Goal: Transaction & Acquisition: Purchase product/service

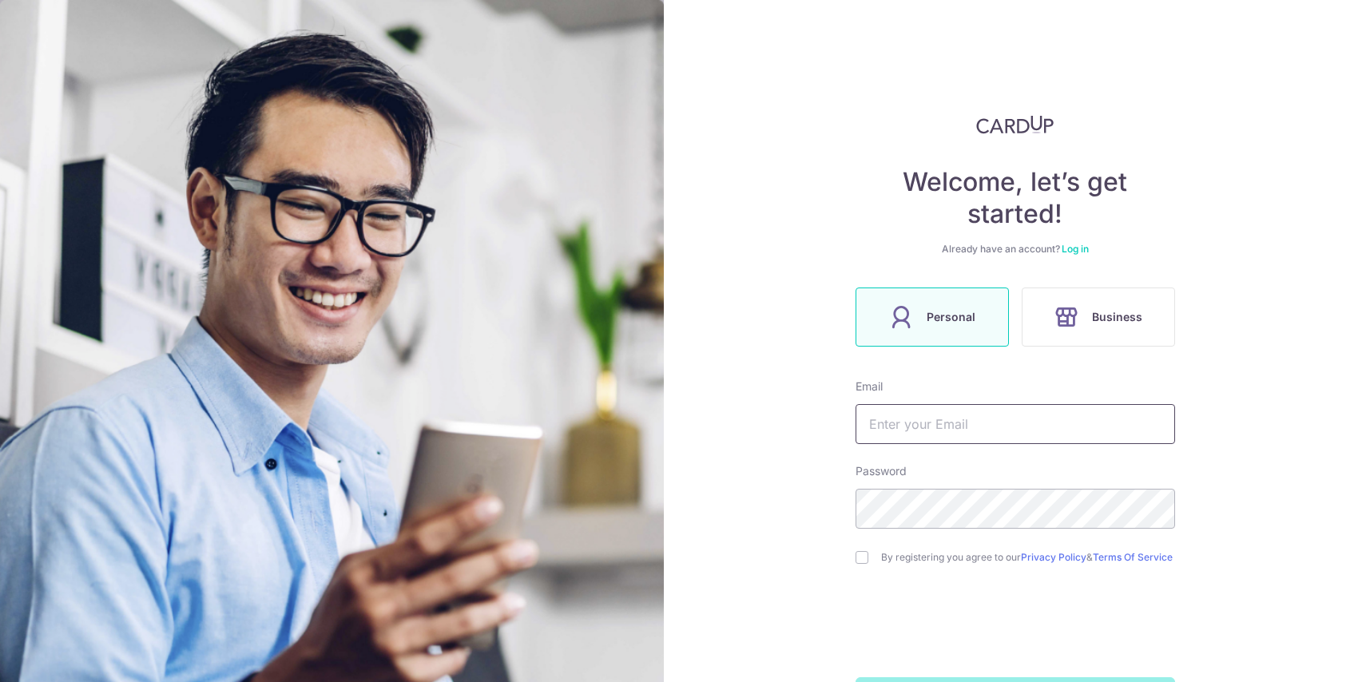
click at [928, 431] on input "text" at bounding box center [1014, 424] width 319 height 40
type input "[PERSON_NAME][EMAIL_ADDRESS][DOMAIN_NAME]"
click at [861, 558] on input "checkbox" at bounding box center [861, 557] width 13 height 13
checkbox input "true"
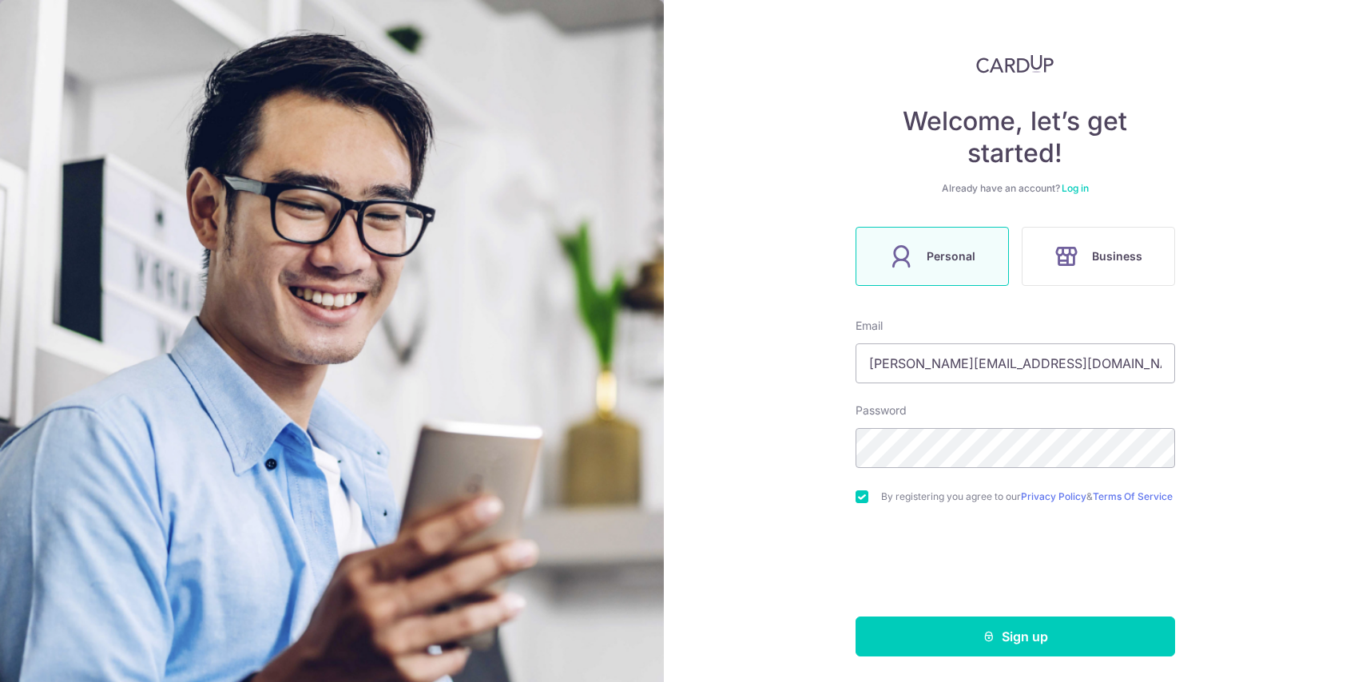
scroll to position [67, 0]
click at [929, 657] on div "Welcome, let’s get started! Already have an account? Log in Personal Business E…" at bounding box center [1015, 341] width 702 height 682
click at [934, 633] on button "Sign up" at bounding box center [1014, 637] width 319 height 40
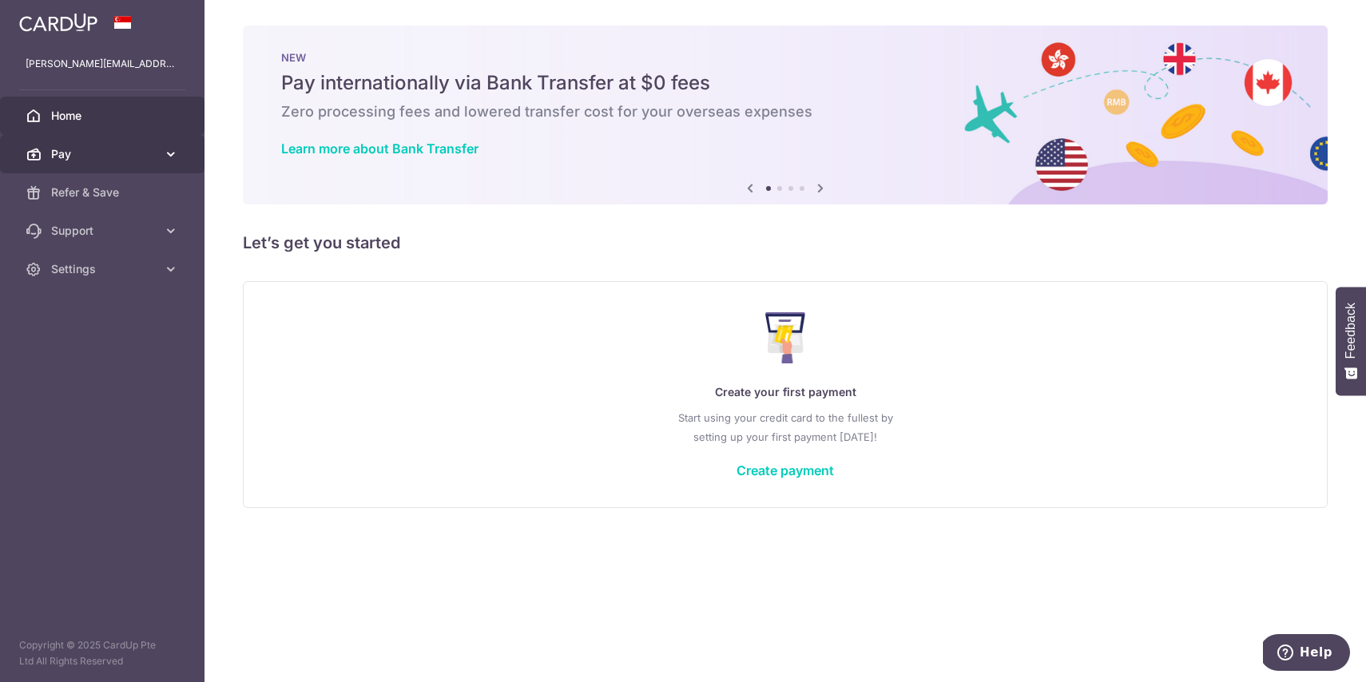
click at [136, 153] on span "Pay" at bounding box center [103, 154] width 105 height 16
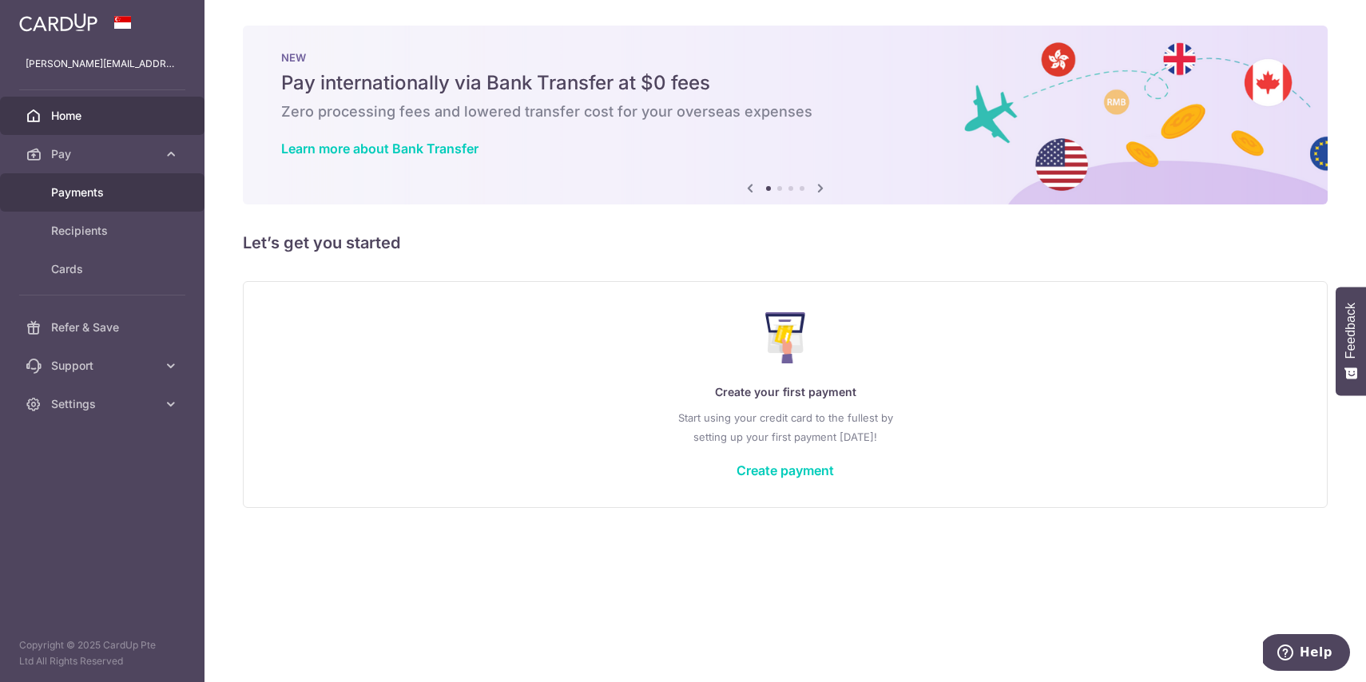
click at [90, 199] on span "Payments" at bounding box center [103, 193] width 105 height 16
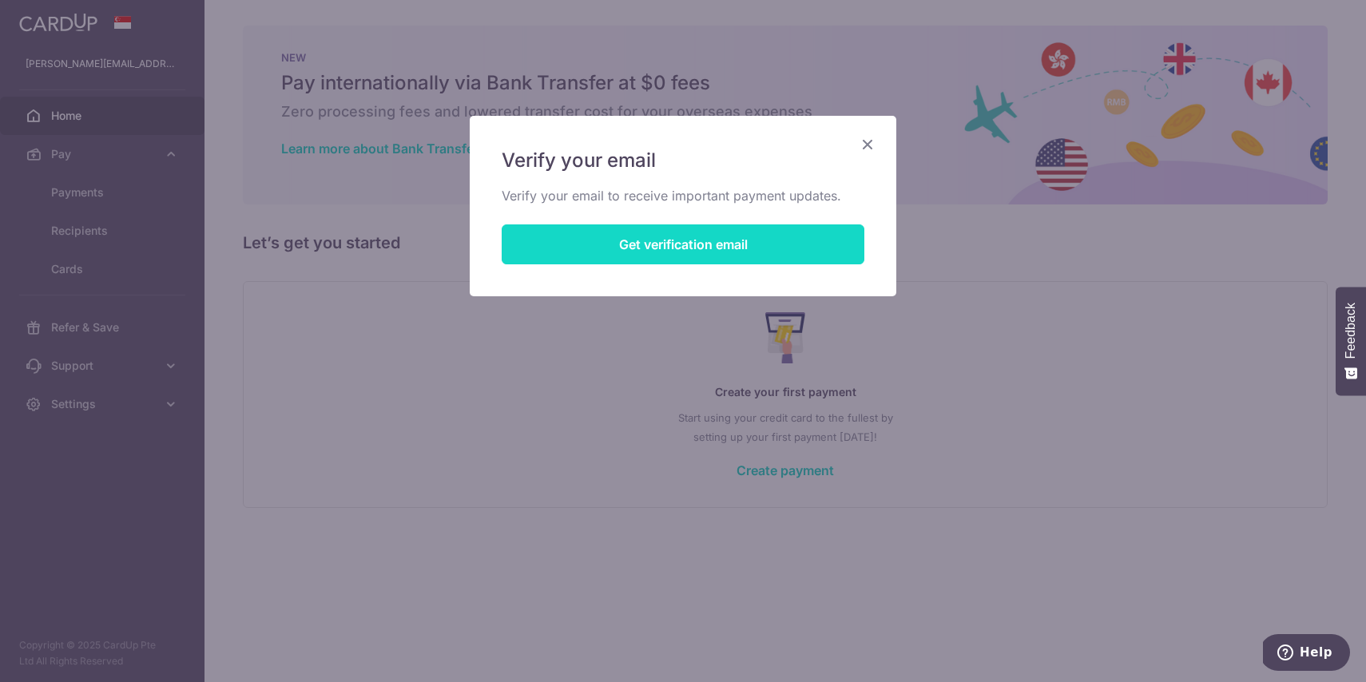
click at [740, 239] on button "Get verification email" at bounding box center [683, 244] width 363 height 40
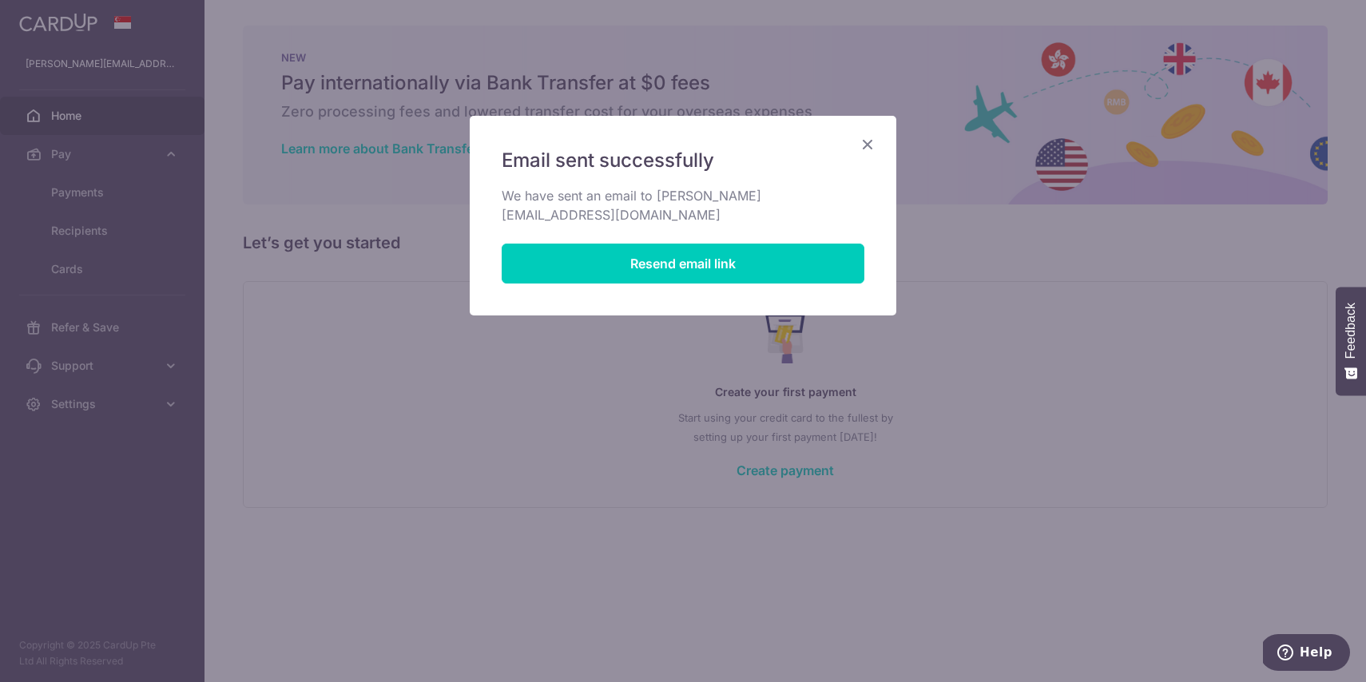
click at [863, 146] on icon "Close" at bounding box center [867, 144] width 19 height 20
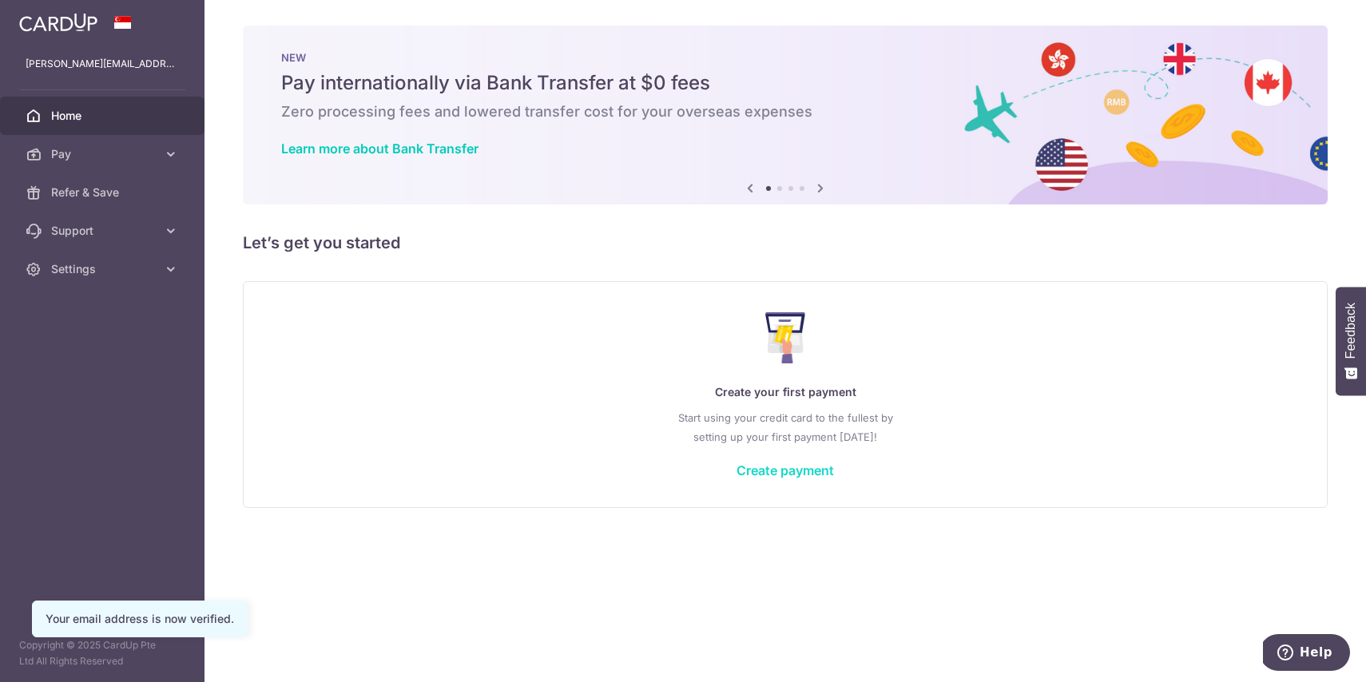
click at [830, 470] on link "Create payment" at bounding box center [784, 470] width 97 height 16
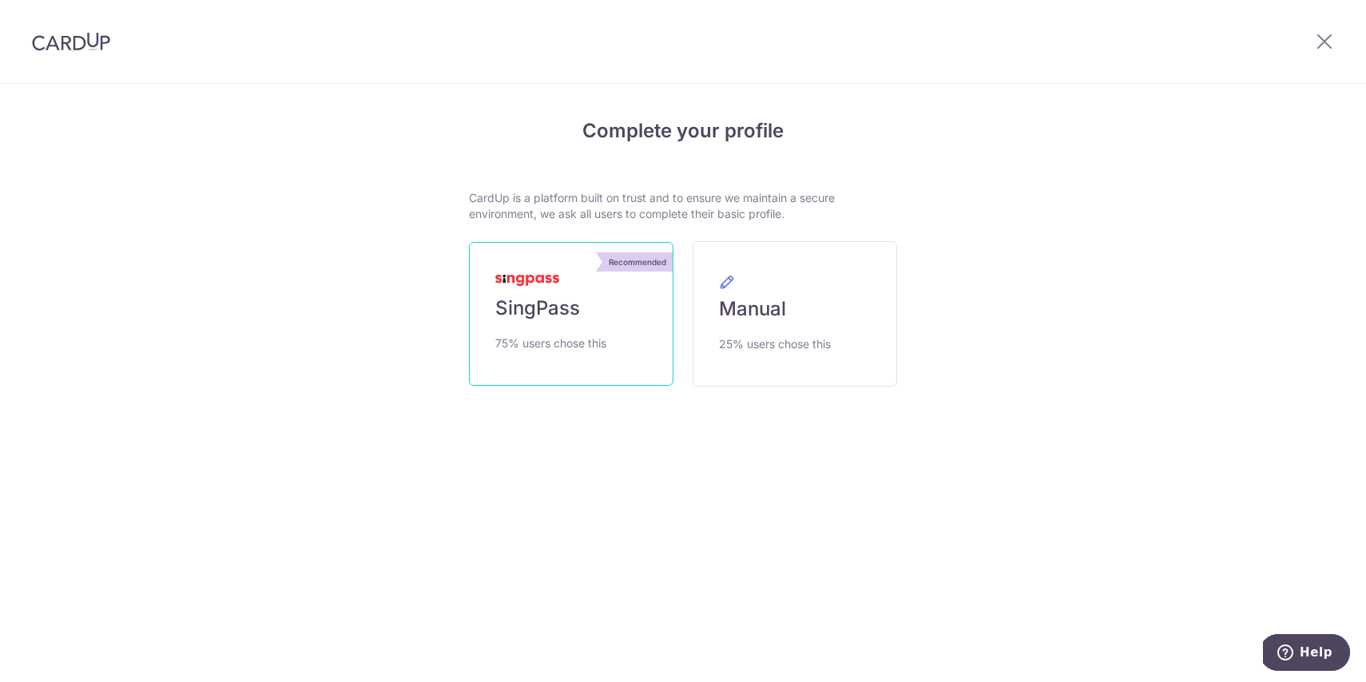
click at [536, 333] on link "Recommended SingPass 75% users chose this" at bounding box center [571, 314] width 204 height 144
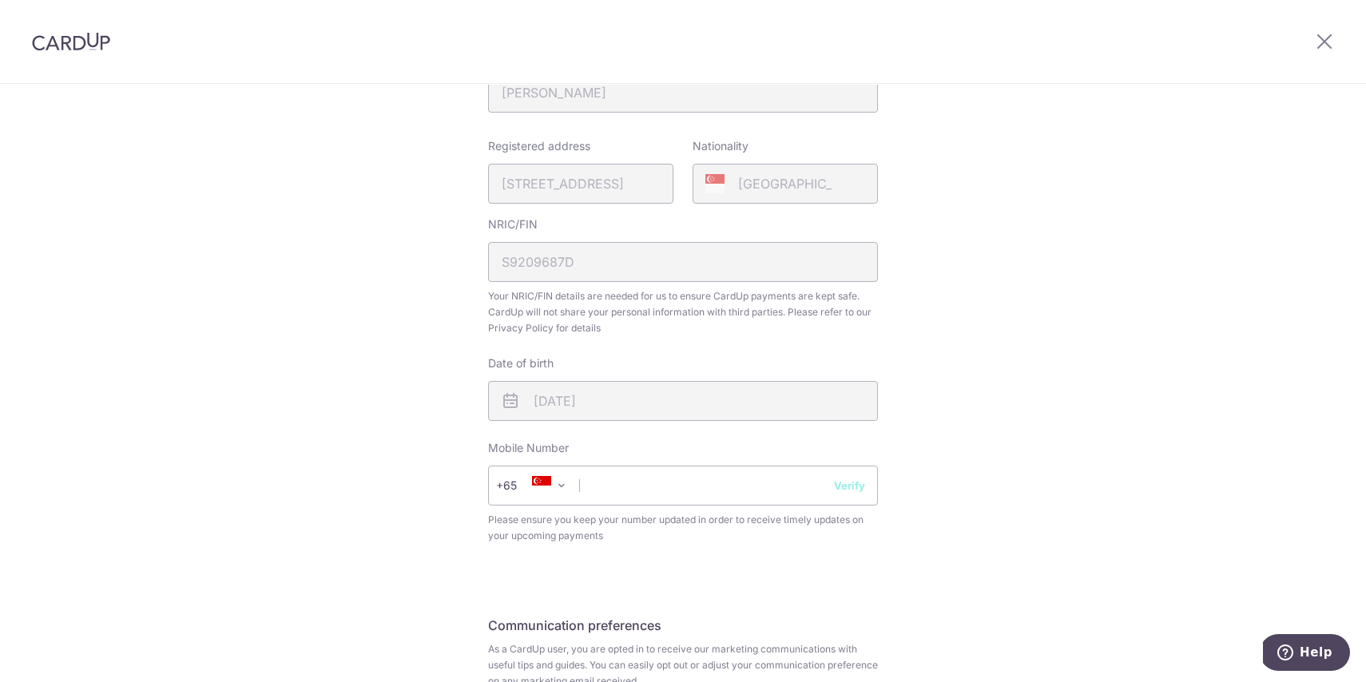
scroll to position [501, 0]
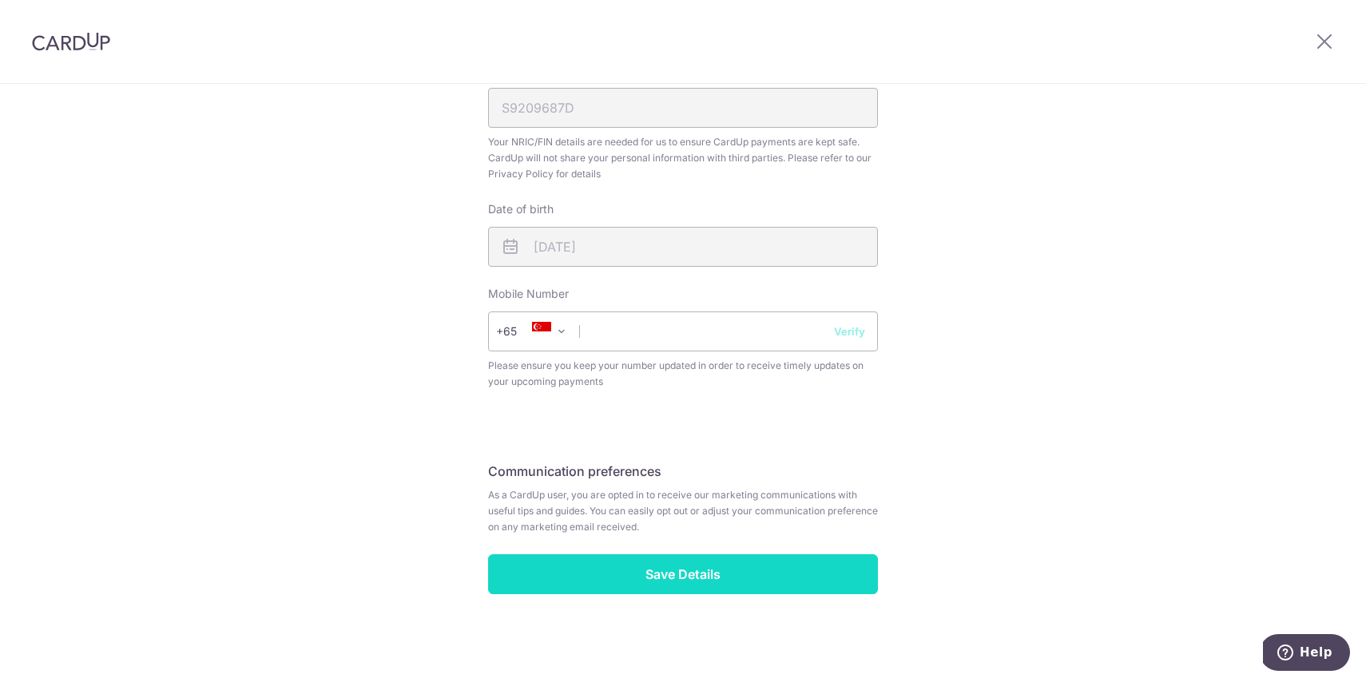
click at [608, 564] on input "Save Details" at bounding box center [683, 574] width 390 height 40
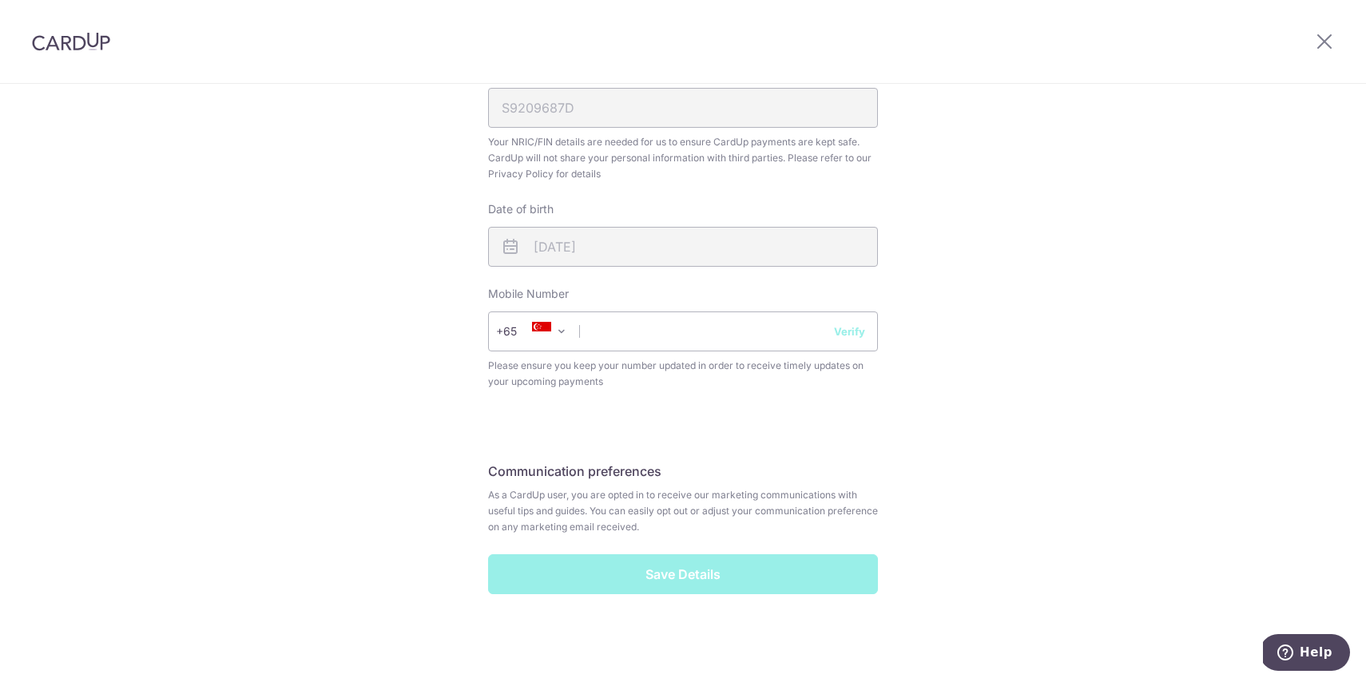
click at [608, 564] on div "Save Details" at bounding box center [682, 574] width 409 height 40
click at [631, 343] on input "text" at bounding box center [683, 331] width 390 height 40
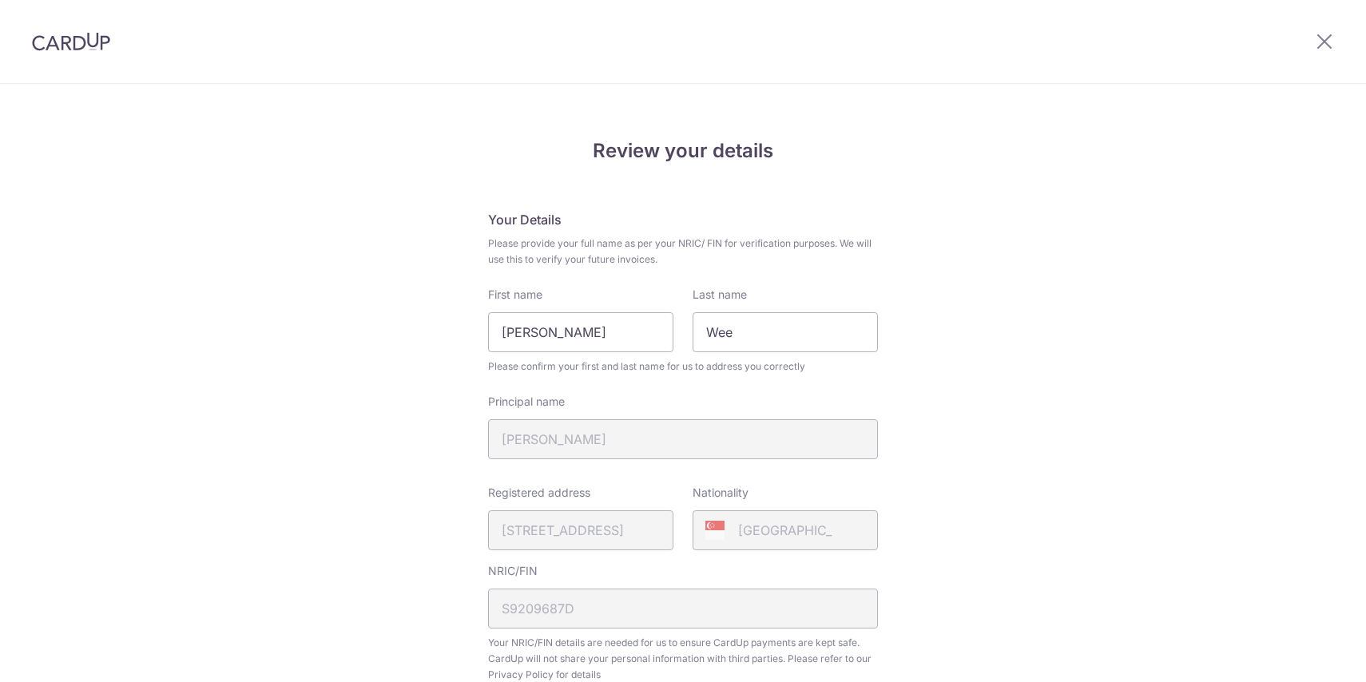
scroll to position [523, 0]
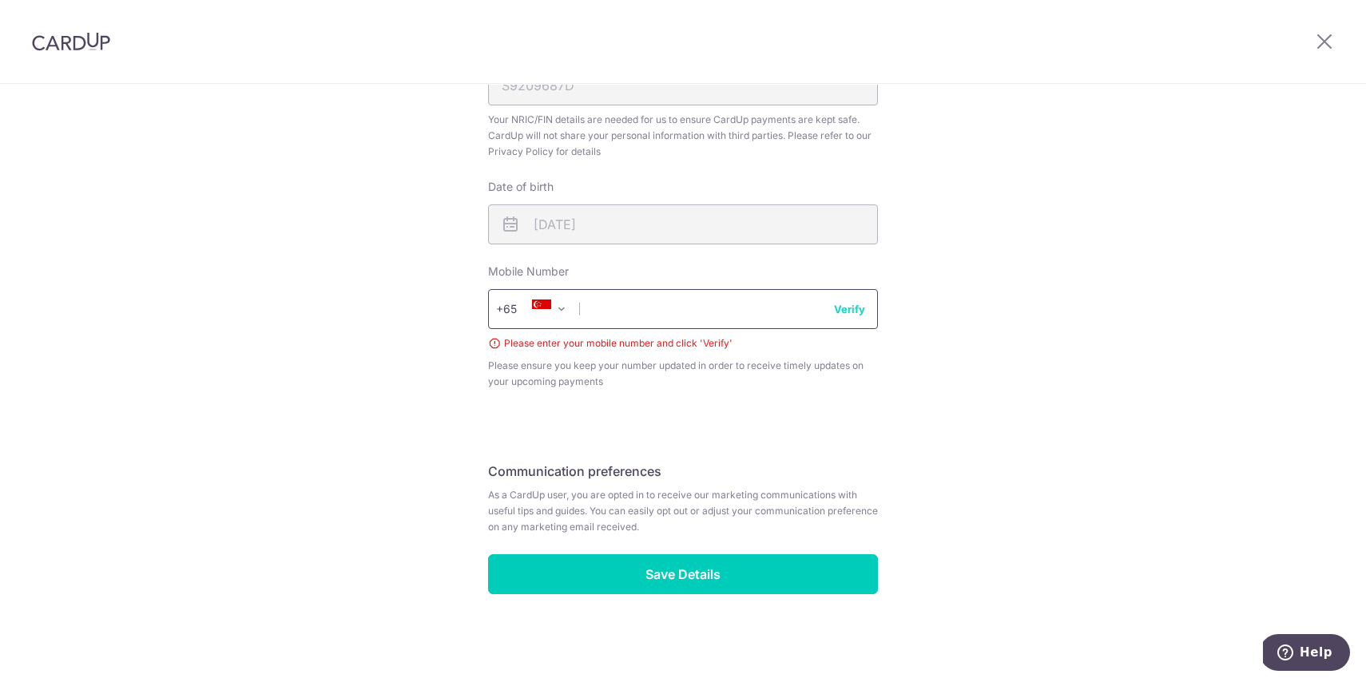
click at [673, 324] on input "text" at bounding box center [683, 309] width 390 height 40
type input "92347337"
click at [845, 300] on div "+376 +971 +93 +1268 +1264 +355 +374 +244 +0 +54 +1684 +43 +61 +297 +358 +994 +3…" at bounding box center [683, 309] width 390 height 40
click at [843, 303] on button "Verify" at bounding box center [849, 309] width 31 height 16
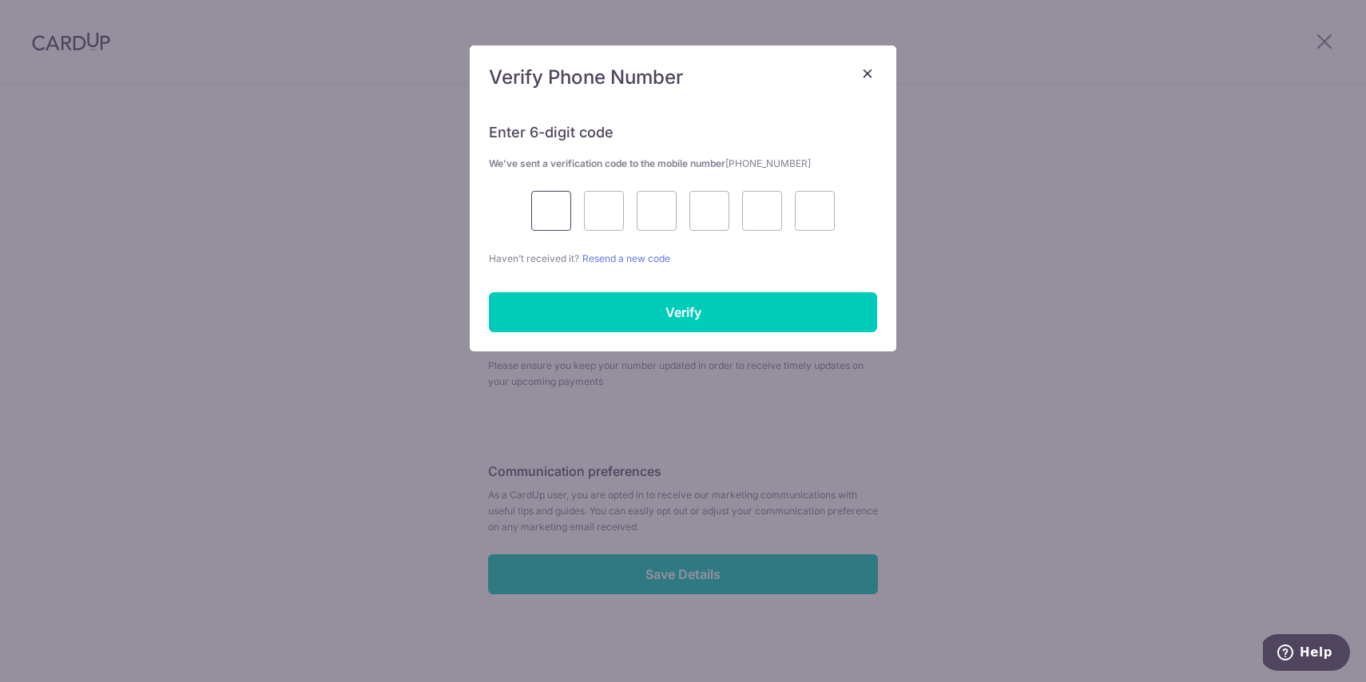
click at [558, 214] on input "text" at bounding box center [551, 211] width 40 height 40
type input "9"
type input "3"
type input "9"
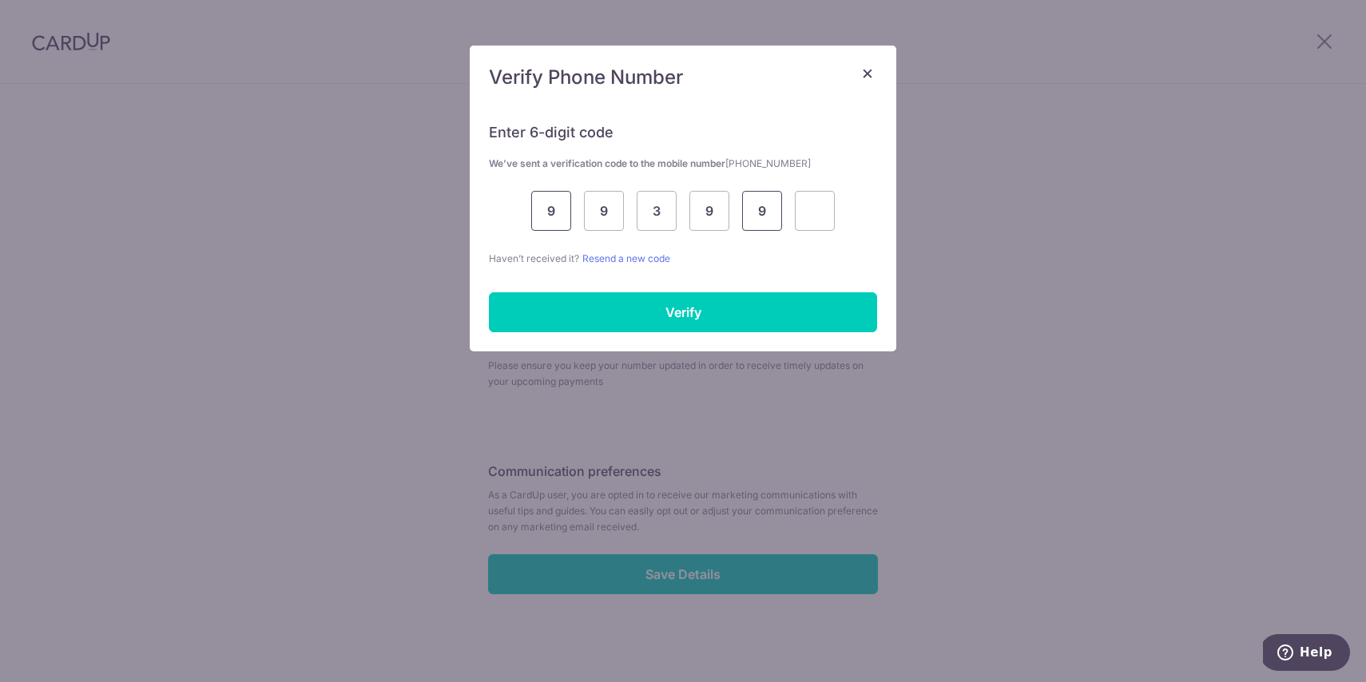
type input "9"
type input "3"
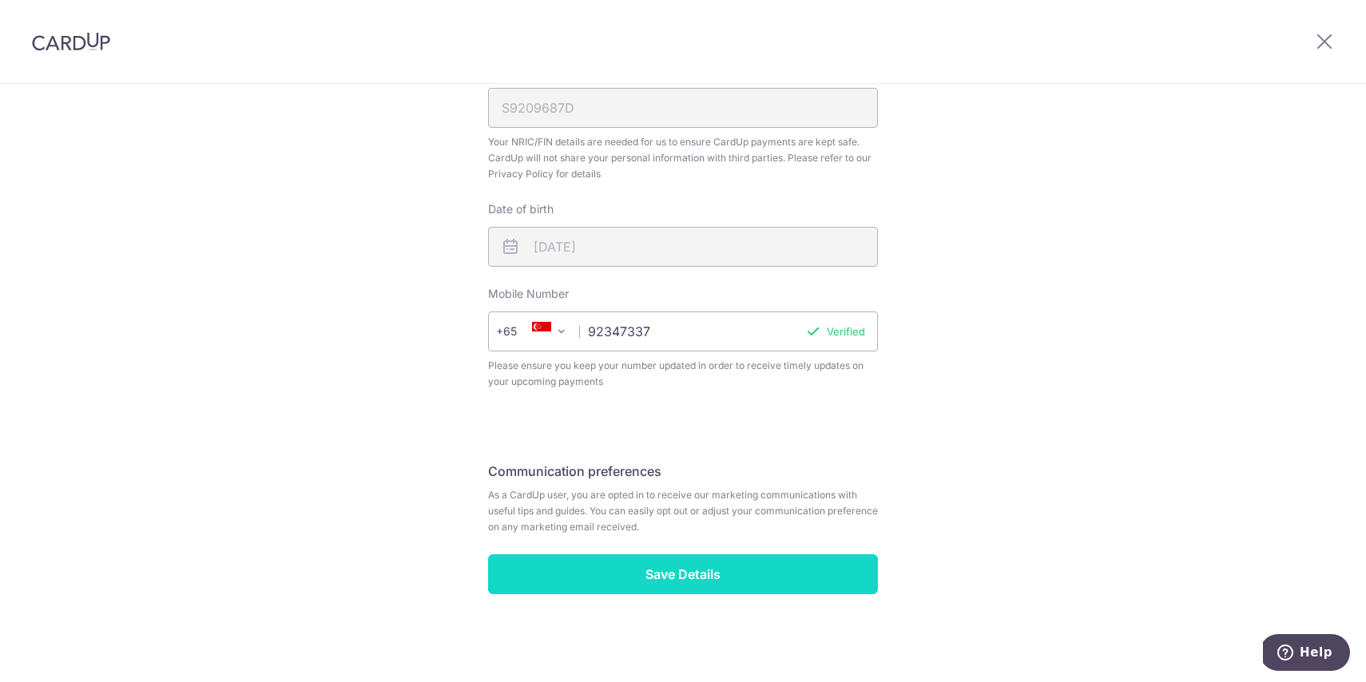
click at [652, 563] on input "Save Details" at bounding box center [683, 574] width 390 height 40
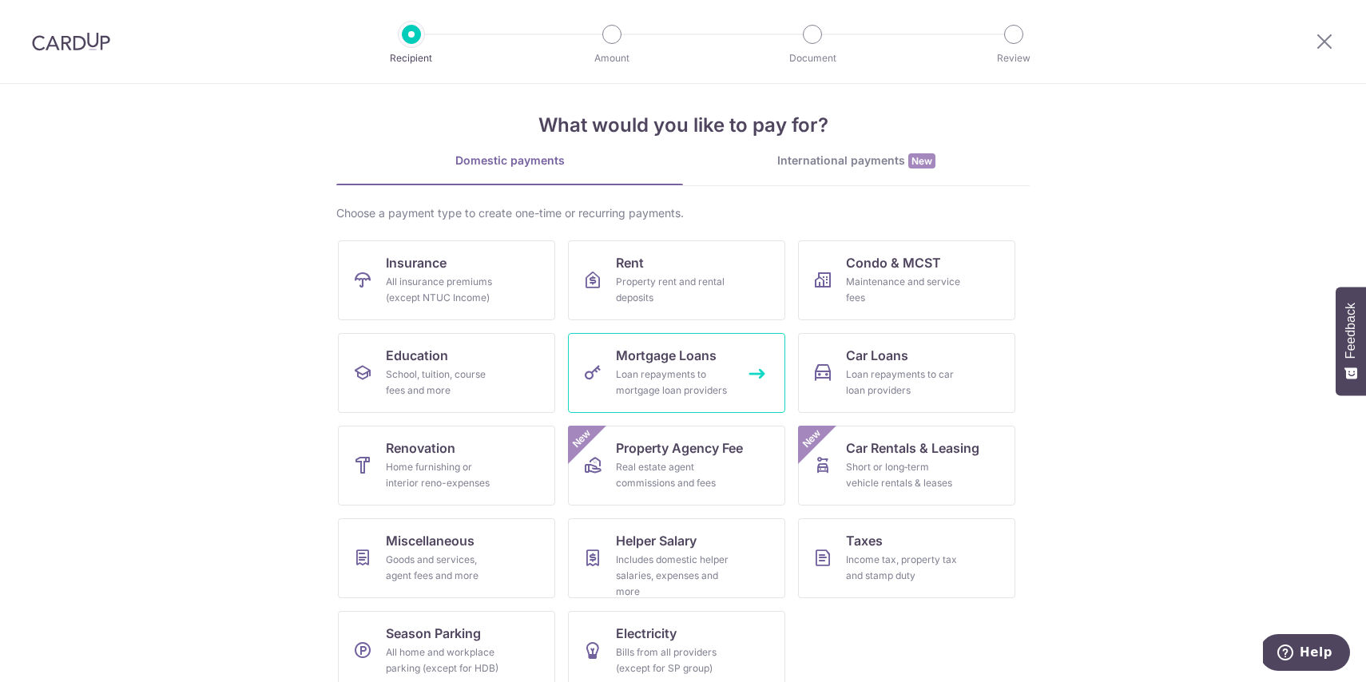
scroll to position [33, 0]
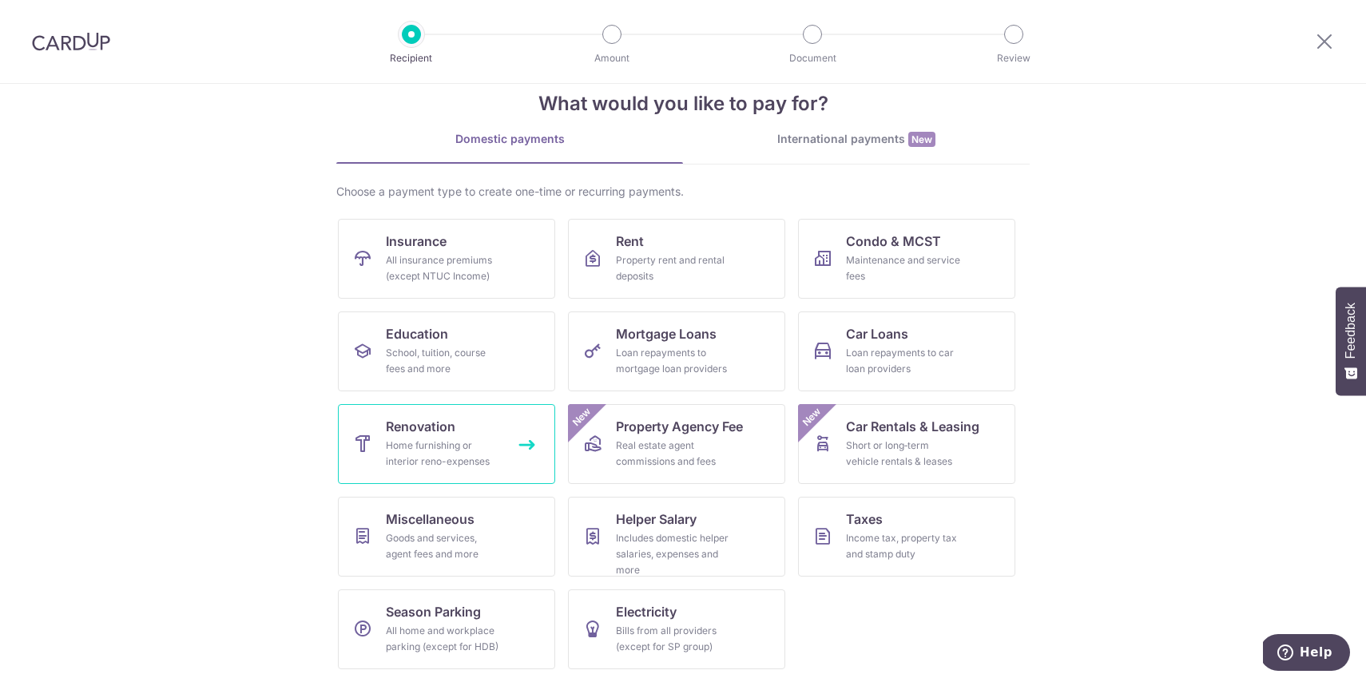
click at [403, 438] on div "Home furnishing or interior reno-expenses" at bounding box center [443, 454] width 115 height 32
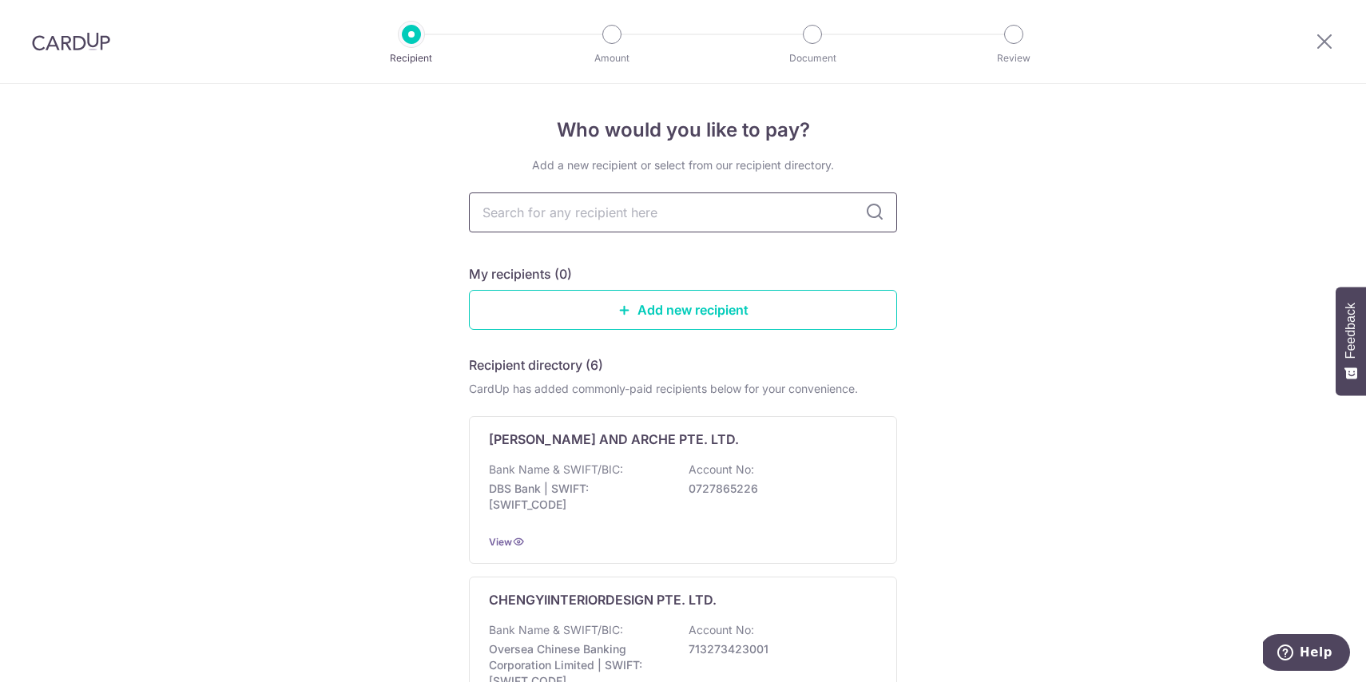
click at [562, 207] on input "text" at bounding box center [683, 212] width 428 height 40
type input "charlotte"
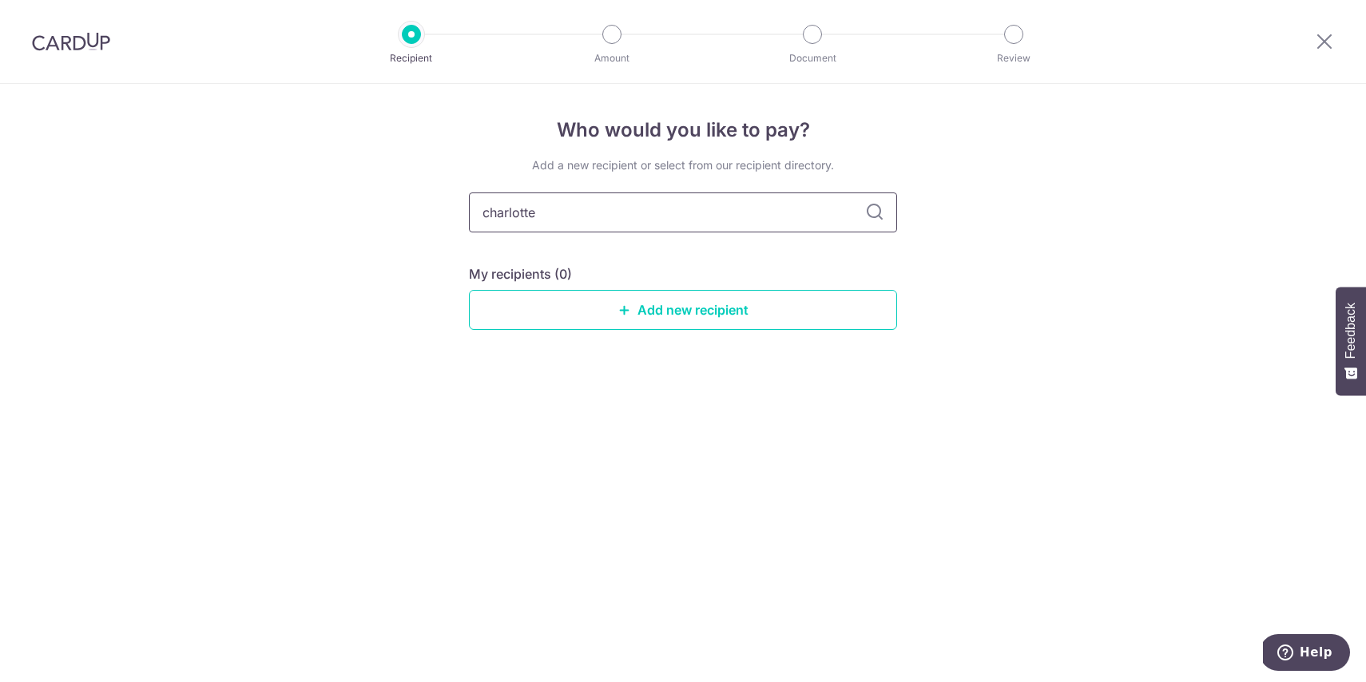
click at [736, 220] on input "charlotte" at bounding box center [683, 212] width 428 height 40
drag, startPoint x: 736, startPoint y: 220, endPoint x: 389, endPoint y: 204, distance: 347.8
click at [389, 204] on div "Who would you like to pay? Add a new recipient or select from our recipient dir…" at bounding box center [683, 383] width 1366 height 598
type input "carpentry"
click at [865, 212] on icon at bounding box center [874, 212] width 19 height 19
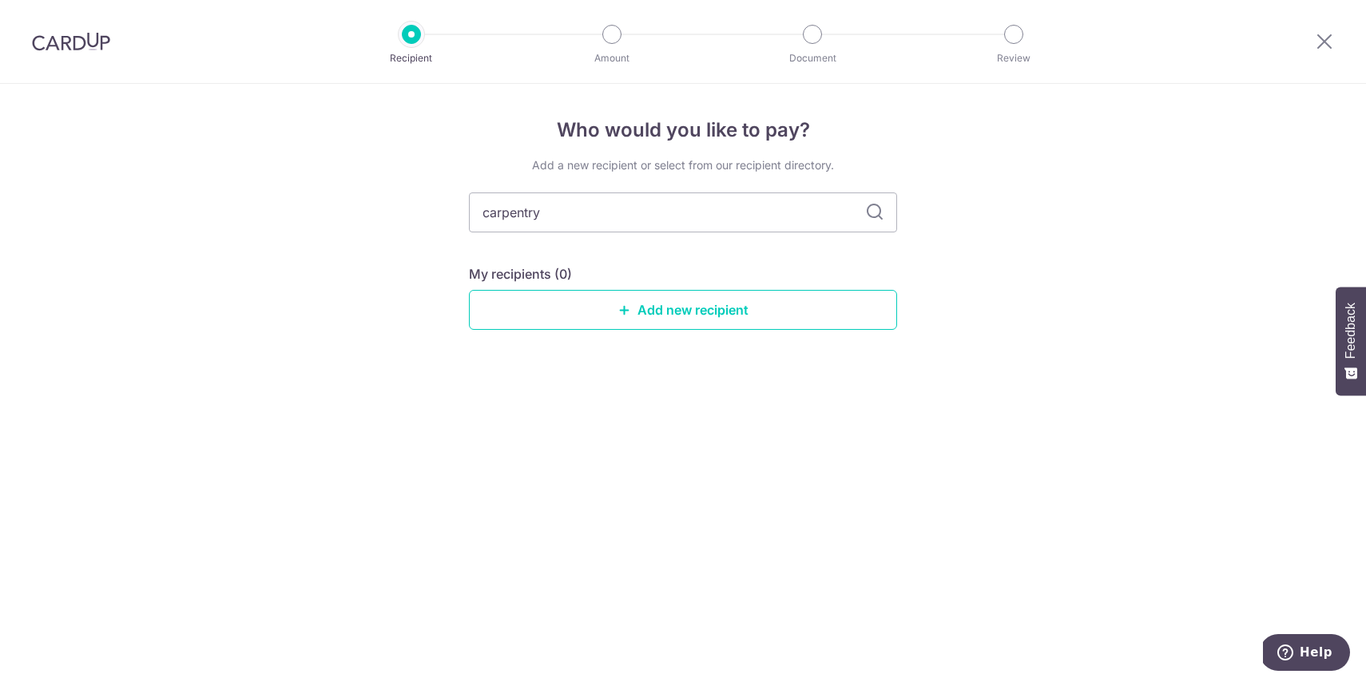
click at [871, 214] on icon at bounding box center [874, 212] width 19 height 19
click at [756, 311] on link "Add new recipient" at bounding box center [683, 310] width 428 height 40
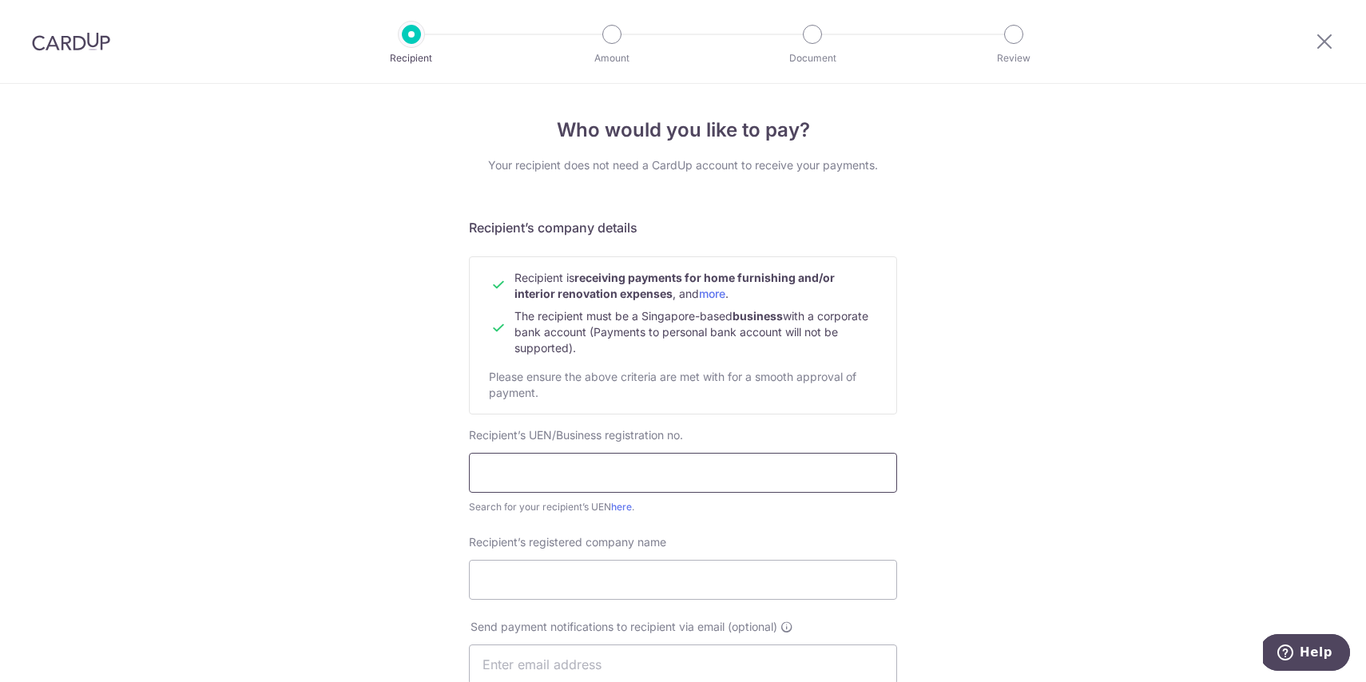
click at [524, 470] on input "text" at bounding box center [683, 473] width 428 height 40
click at [619, 502] on link "here" at bounding box center [621, 507] width 21 height 12
click at [641, 485] on input "text" at bounding box center [683, 473] width 428 height 40
paste input "201611685D"
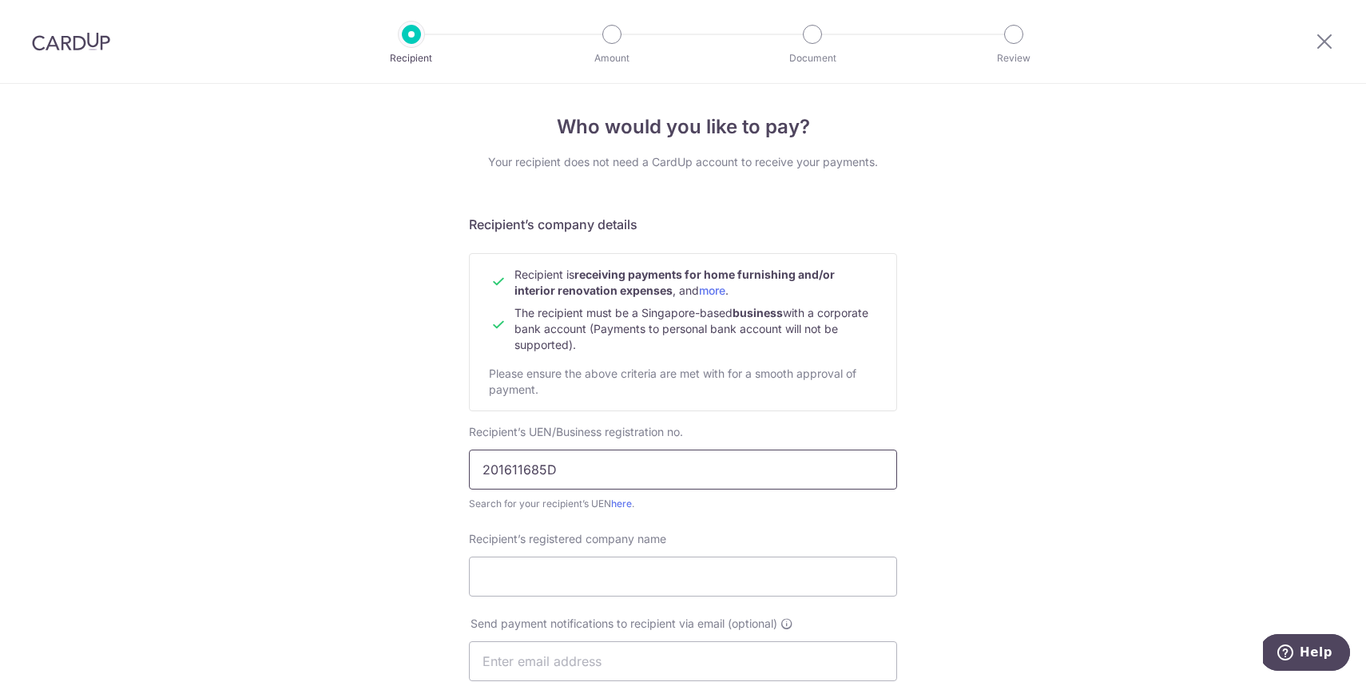
type input "201611685D"
click at [659, 558] on input "Recipient’s registered company name" at bounding box center [683, 577] width 428 height 40
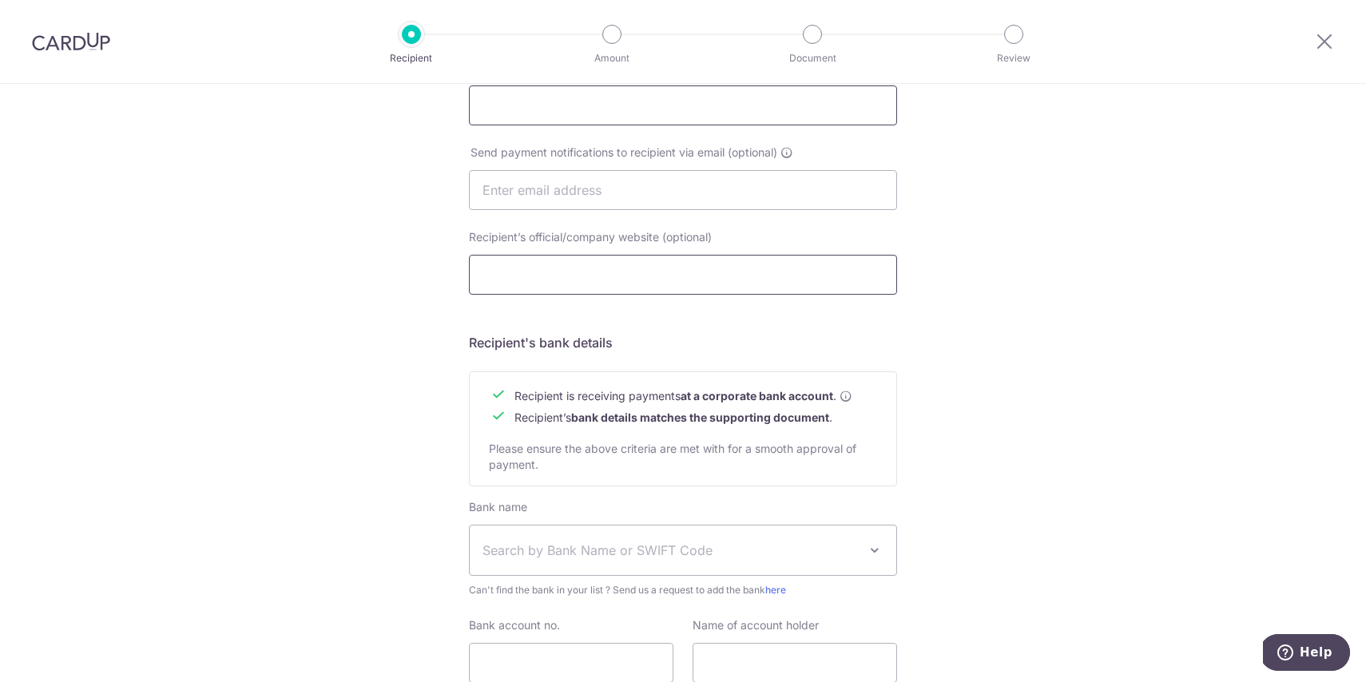
scroll to position [371, 0]
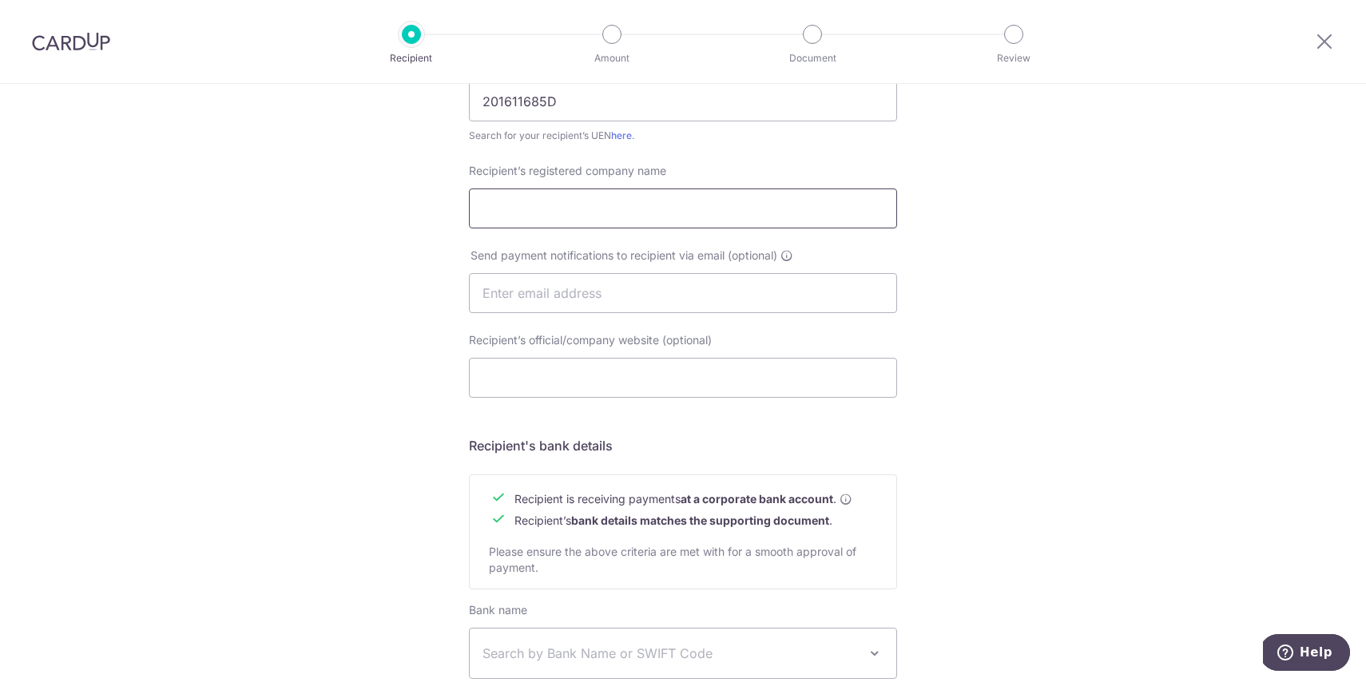
paste input "CHARLOTTE'S CARPENTRY PTE. LTD."
type input "CHARLOTTE'S CARPENTRY PTE. LTD."
click at [637, 301] on input "text" at bounding box center [683, 293] width 428 height 40
type input "sean.wee11@gmail.com"
click at [558, 380] on input "Recipient’s official/company website (optional)" at bounding box center [683, 378] width 428 height 40
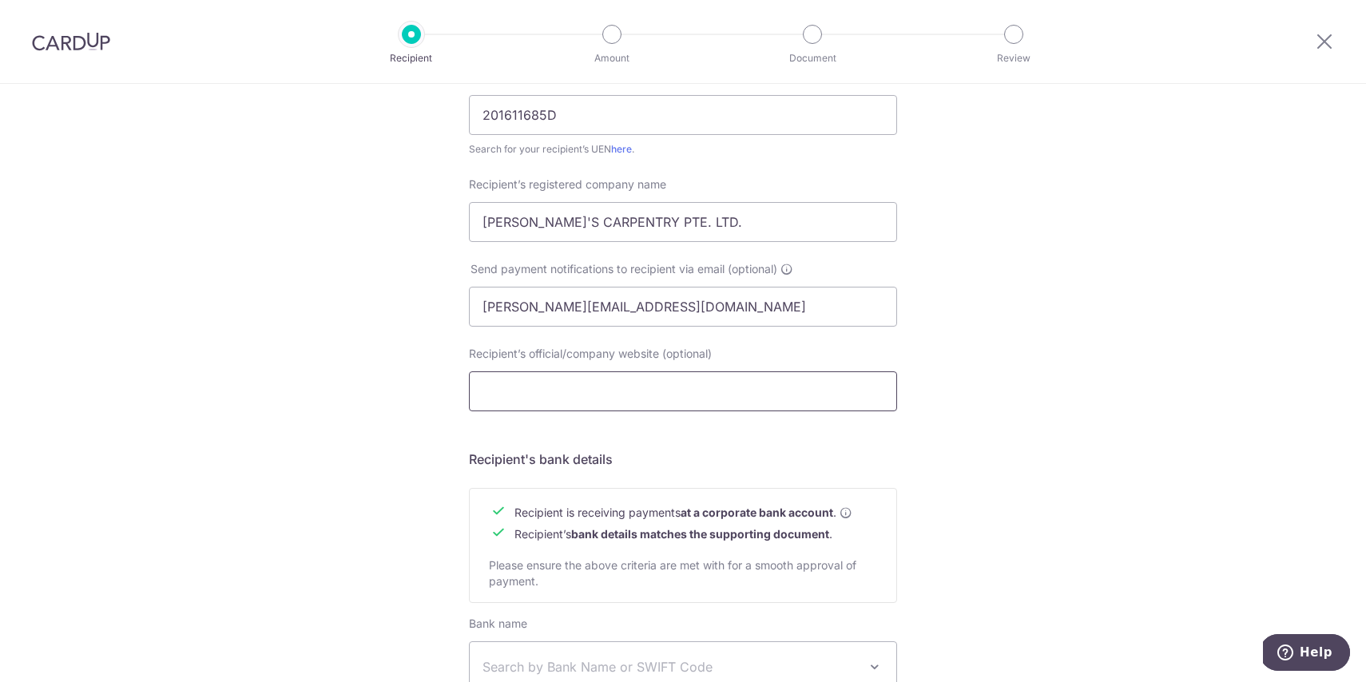
scroll to position [561, 0]
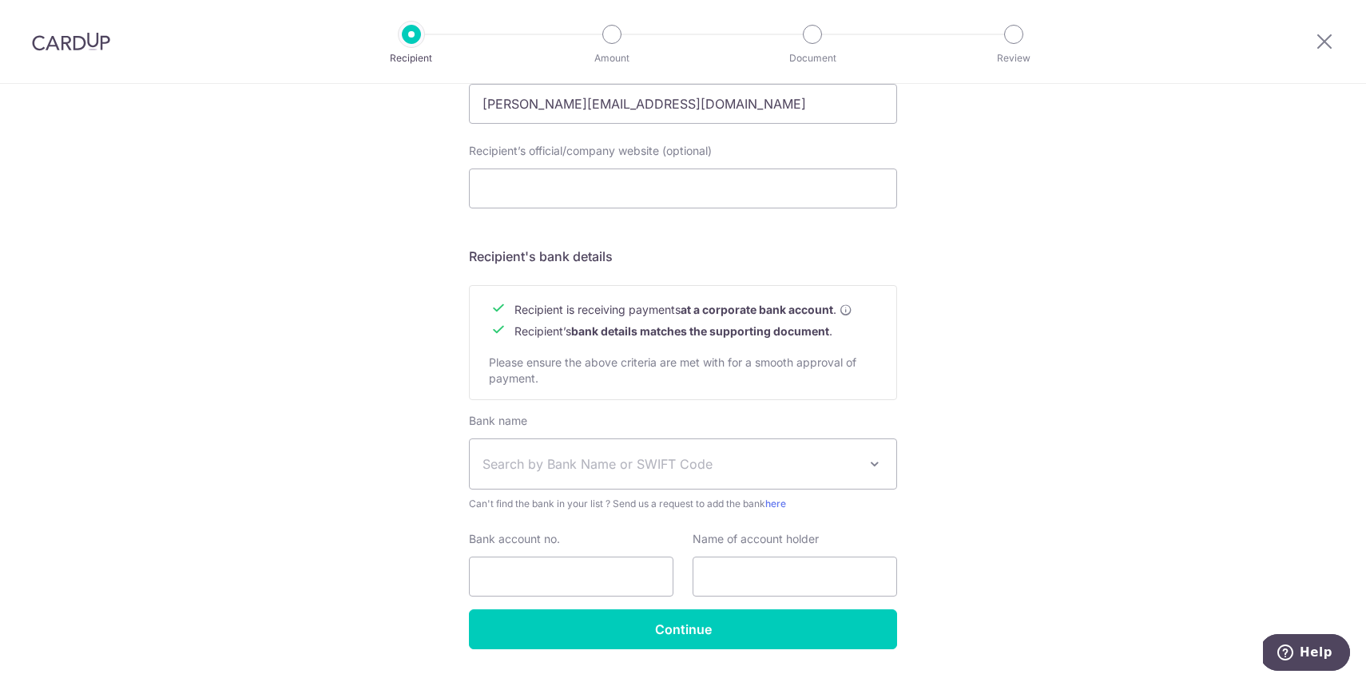
click at [839, 309] on span "Recipient is receiving payments at a corporate bank account ." at bounding box center [683, 310] width 338 height 16
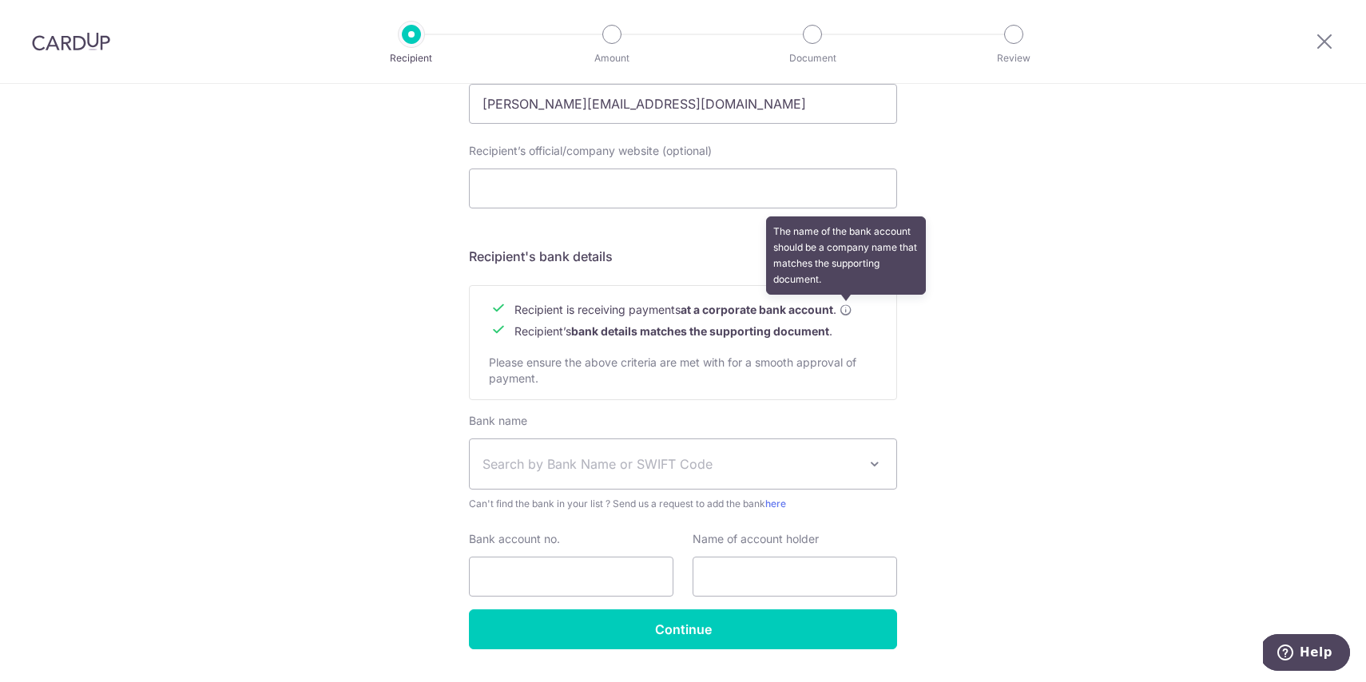
click at [841, 309] on icon at bounding box center [845, 310] width 13 height 13
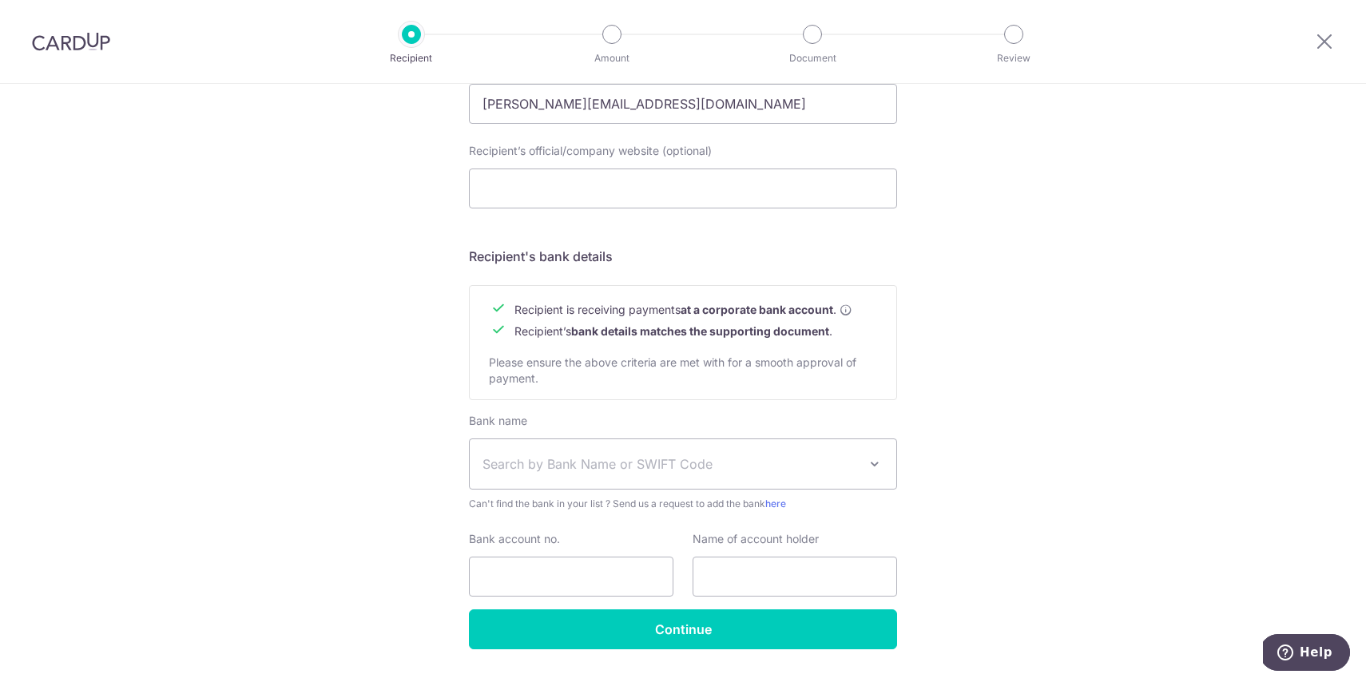
click at [780, 466] on span "Search by Bank Name or SWIFT Code" at bounding box center [669, 463] width 375 height 19
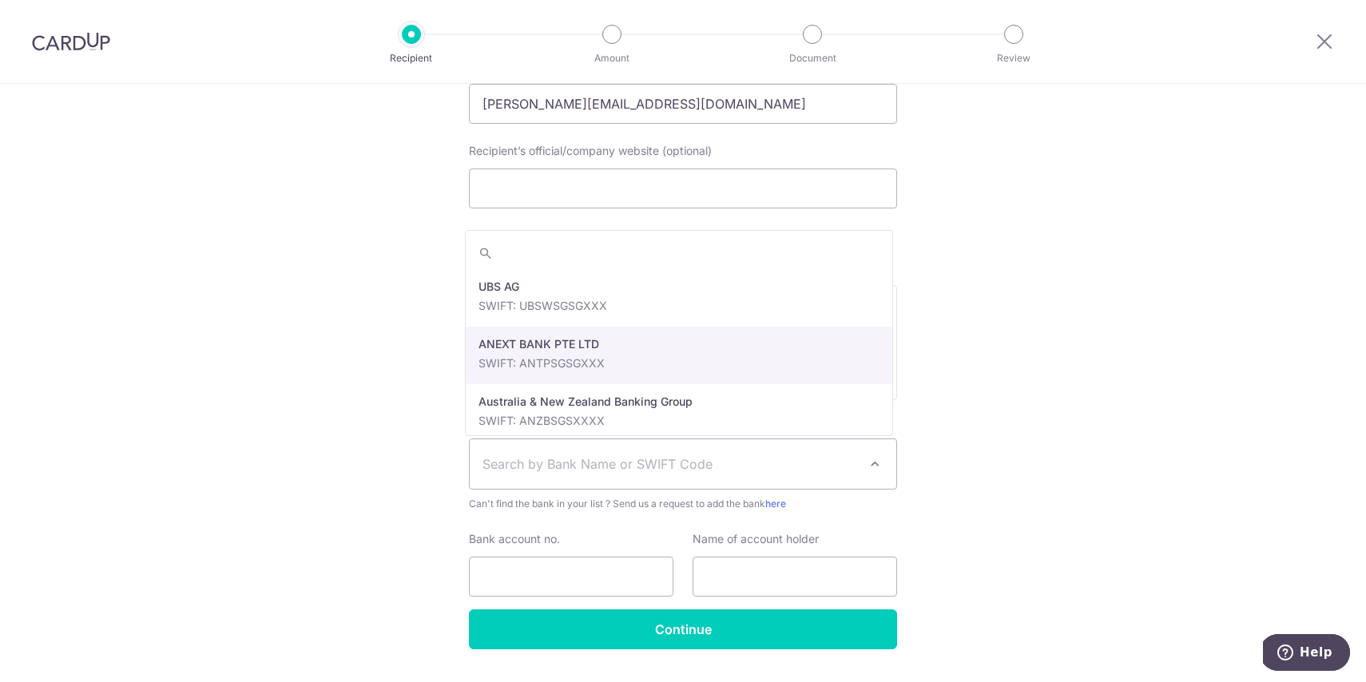
click at [976, 358] on div "Who would you like to pay? Your recipient does not need a CardUp account to rec…" at bounding box center [683, 123] width 1366 height 1201
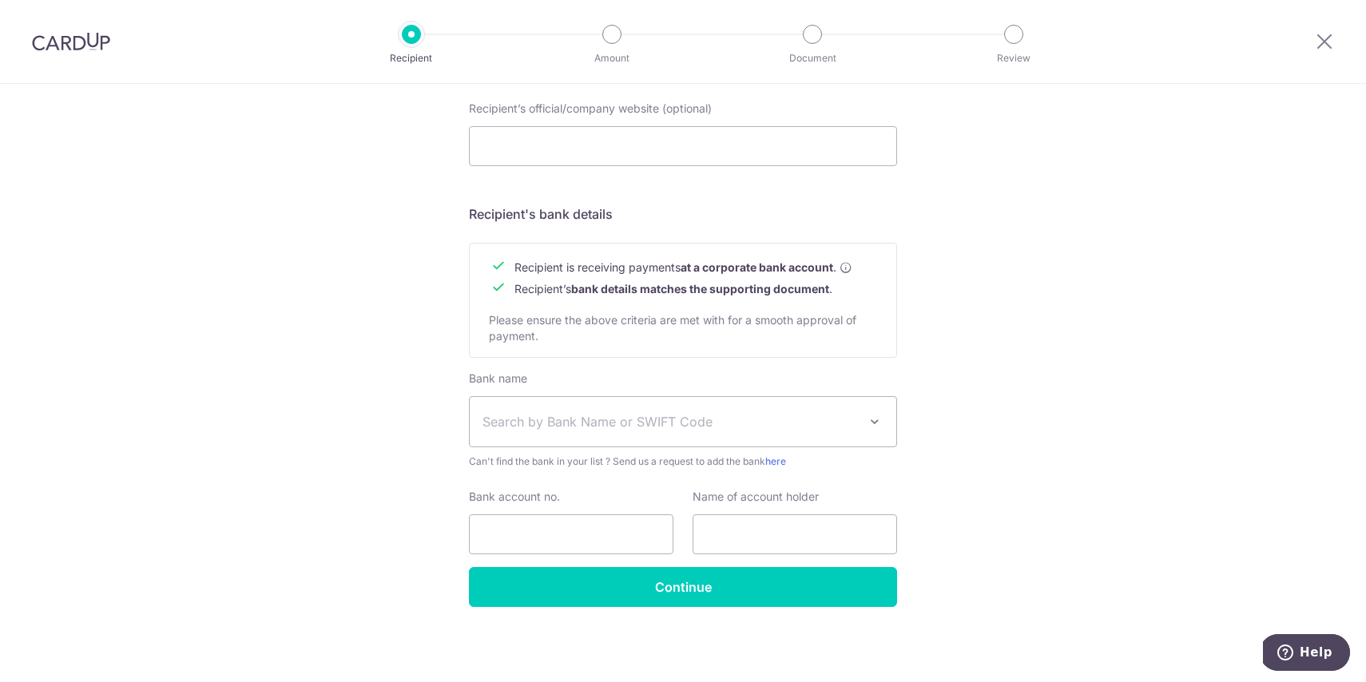
scroll to position [324, 0]
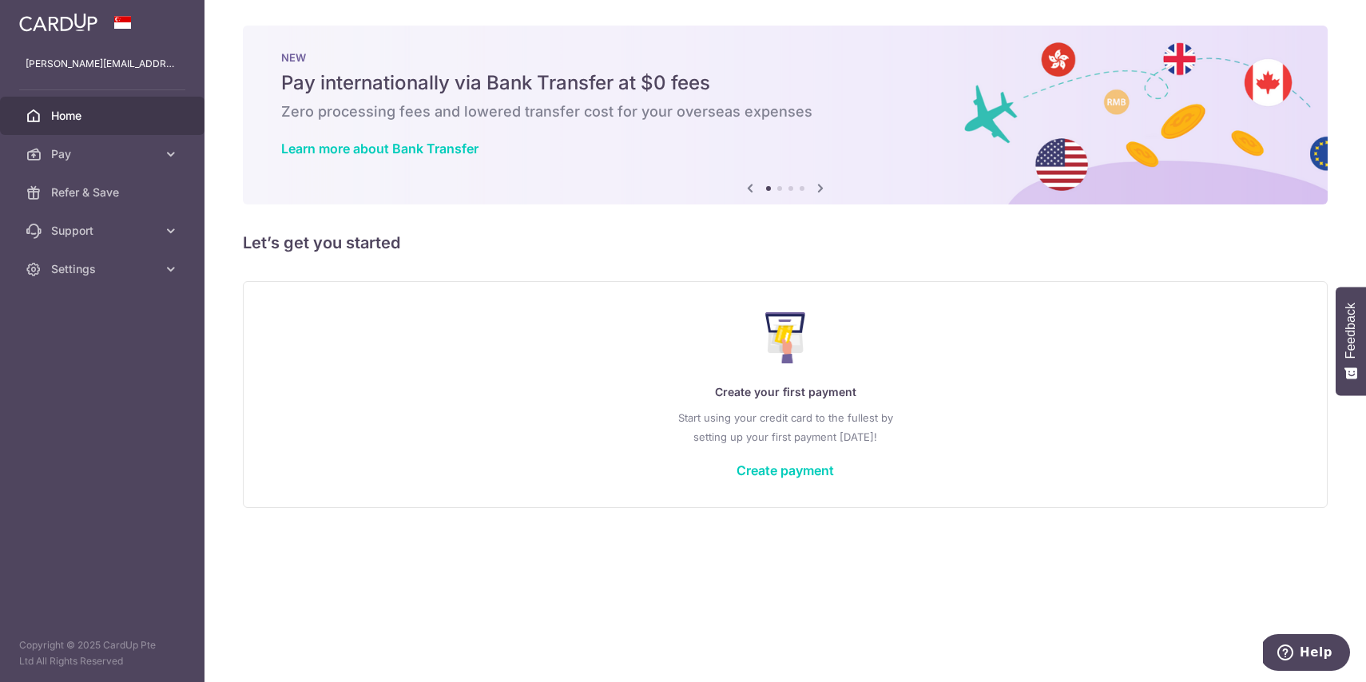
click at [743, 478] on div "Create your first payment Start using your credit card to the fullest by settin…" at bounding box center [785, 394] width 1045 height 189
click at [746, 476] on link "Create payment" at bounding box center [784, 470] width 97 height 16
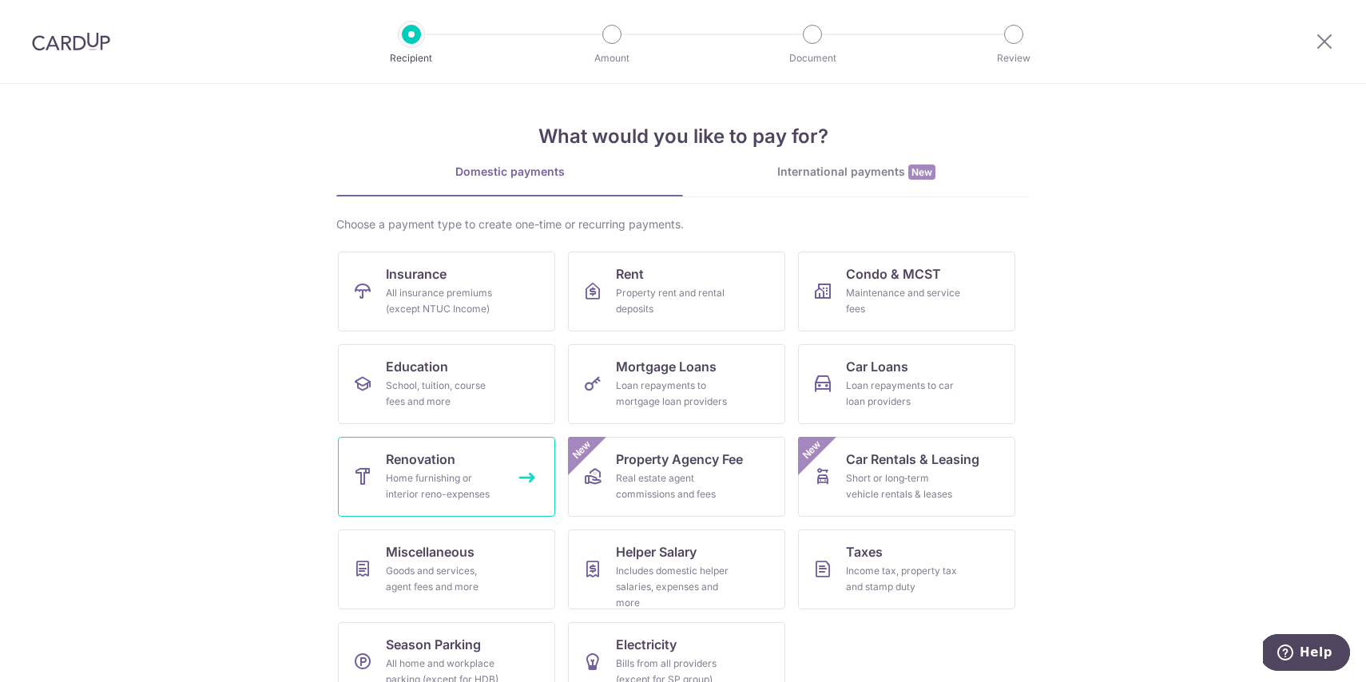
click at [463, 474] on div "Home furnishing or interior reno-expenses" at bounding box center [443, 486] width 115 height 32
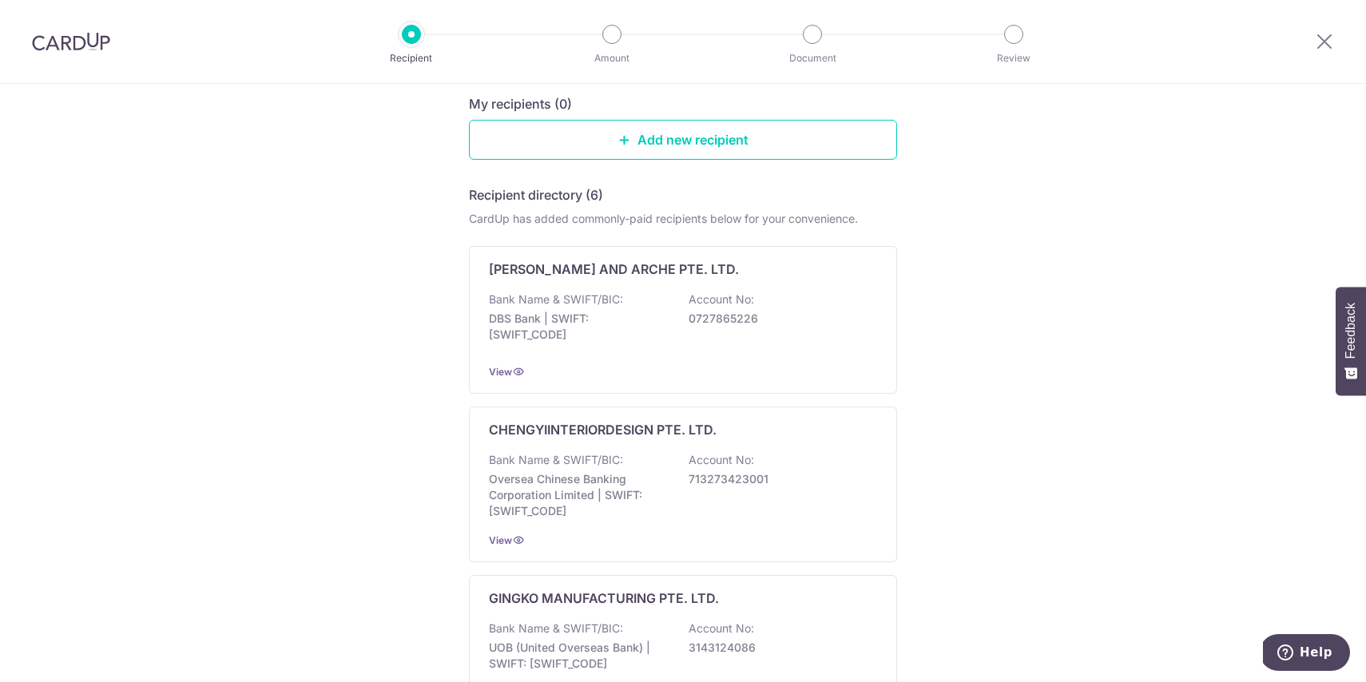
scroll to position [72, 0]
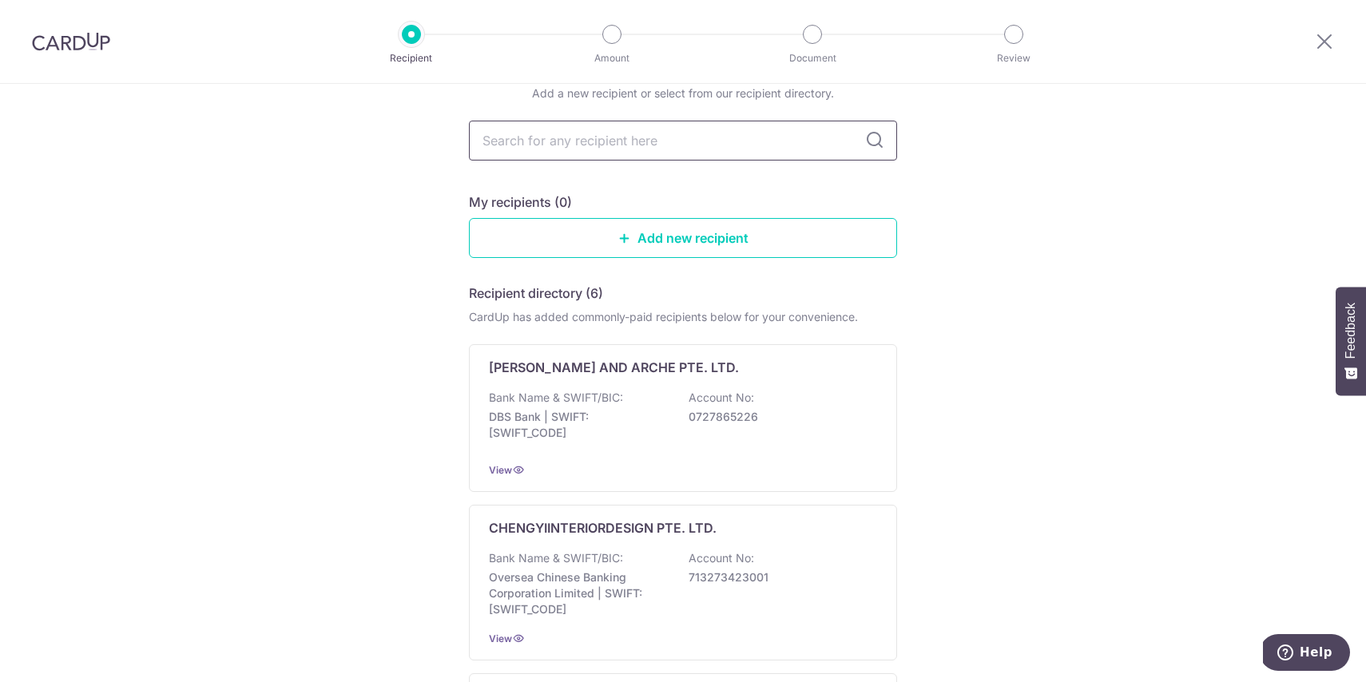
click at [601, 147] on input "text" at bounding box center [683, 141] width 428 height 40
